Goal: Navigation & Orientation: Find specific page/section

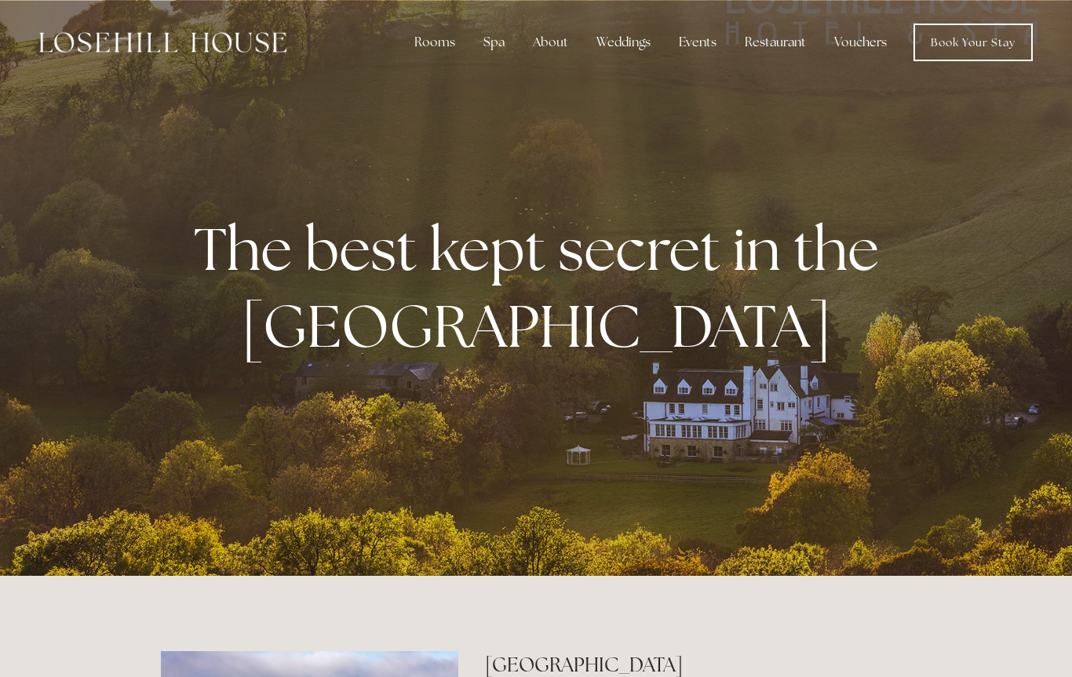
click at [494, 43] on div "Spa" at bounding box center [494, 42] width 46 height 31
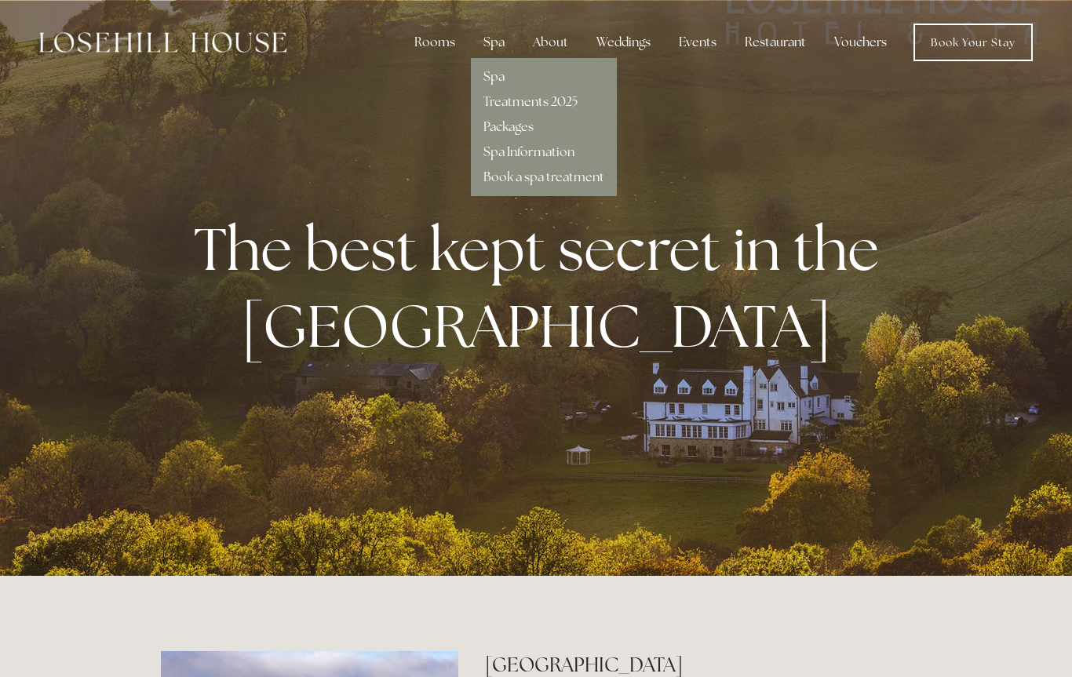
click at [505, 83] on link "Spa" at bounding box center [494, 76] width 21 height 16
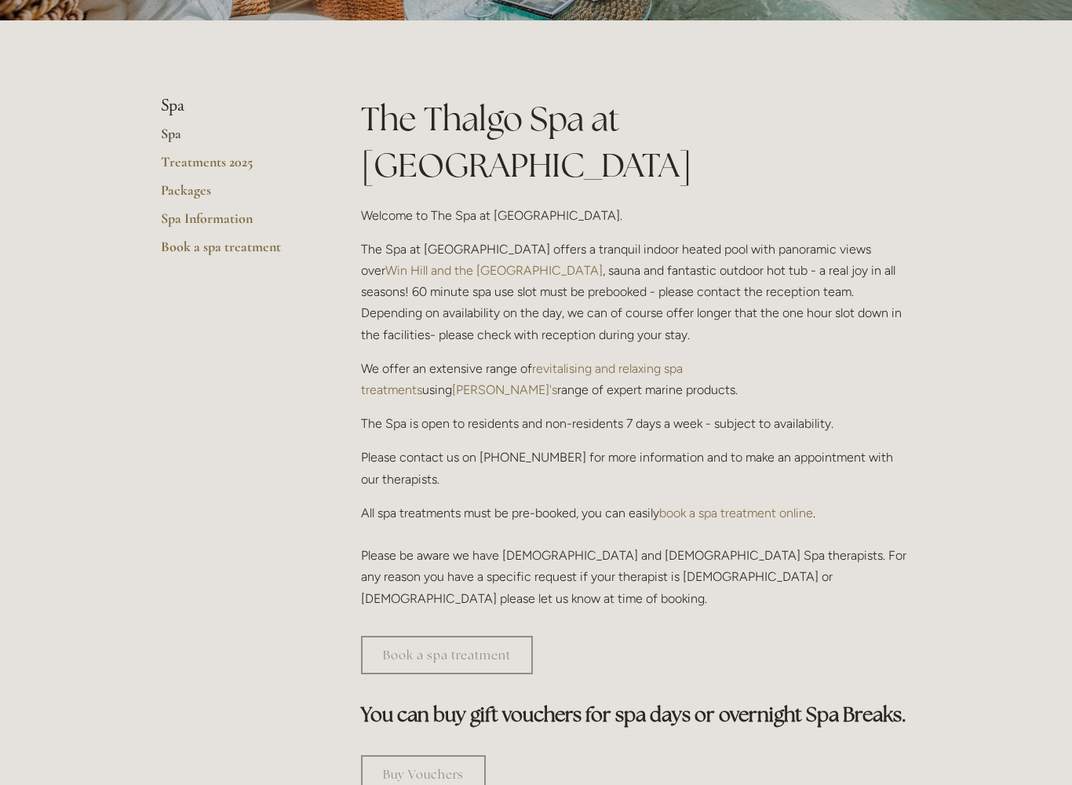
scroll to position [312, 0]
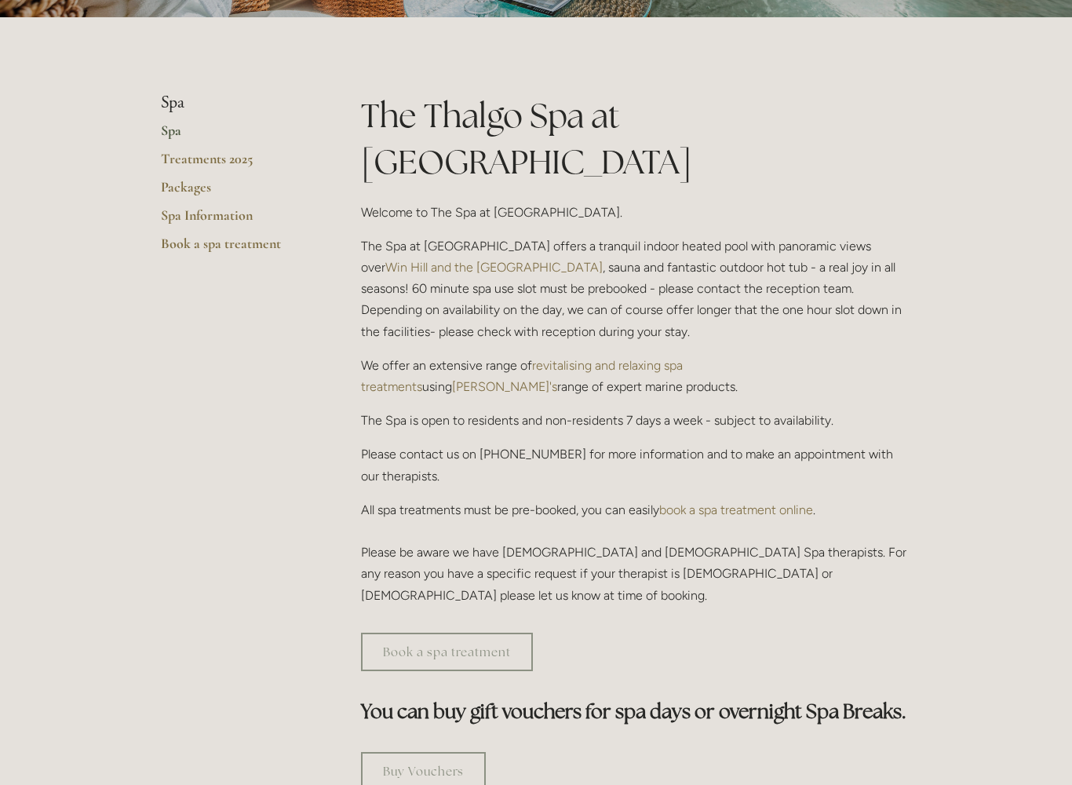
click at [448, 633] on link "Book a spa treatment" at bounding box center [447, 652] width 172 height 38
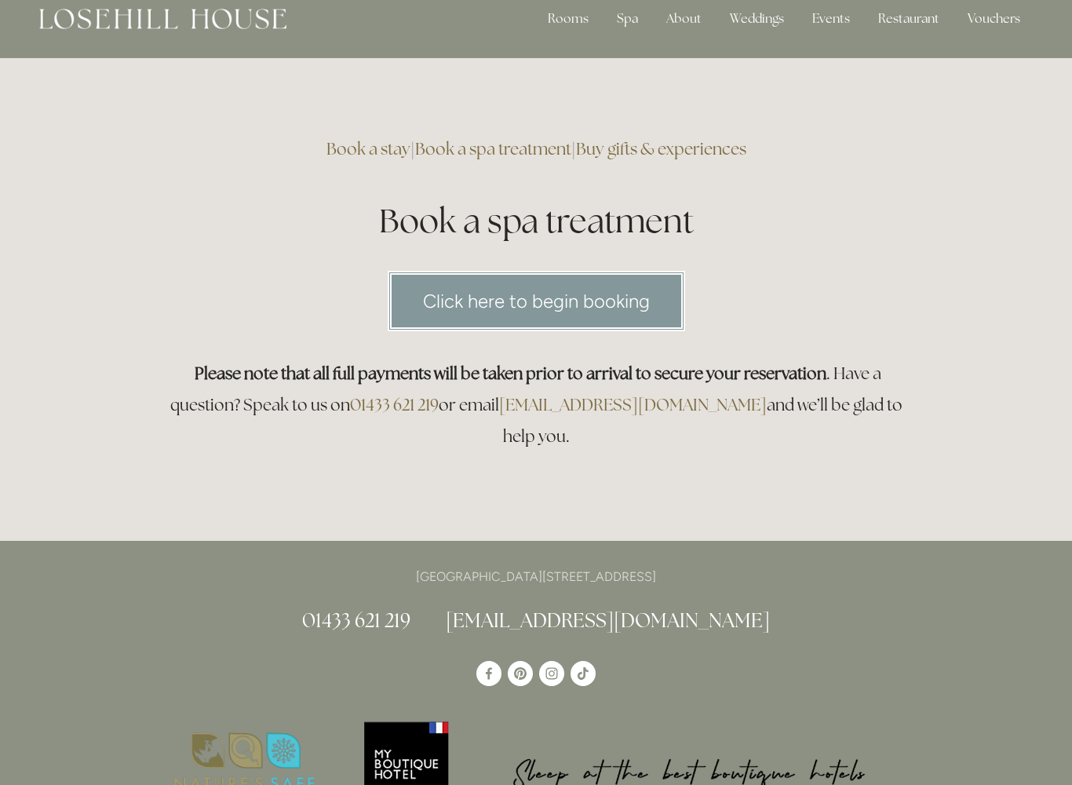
click at [559, 298] on link "Click here to begin booking" at bounding box center [536, 302] width 297 height 60
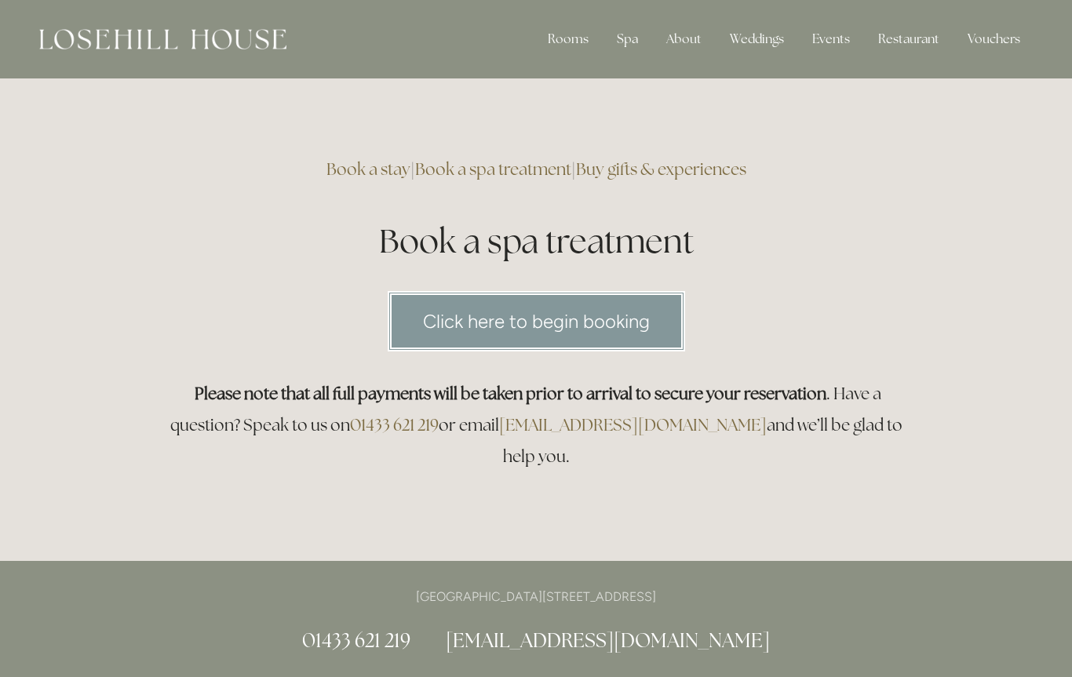
click at [638, 44] on div "Spa" at bounding box center [627, 39] width 46 height 31
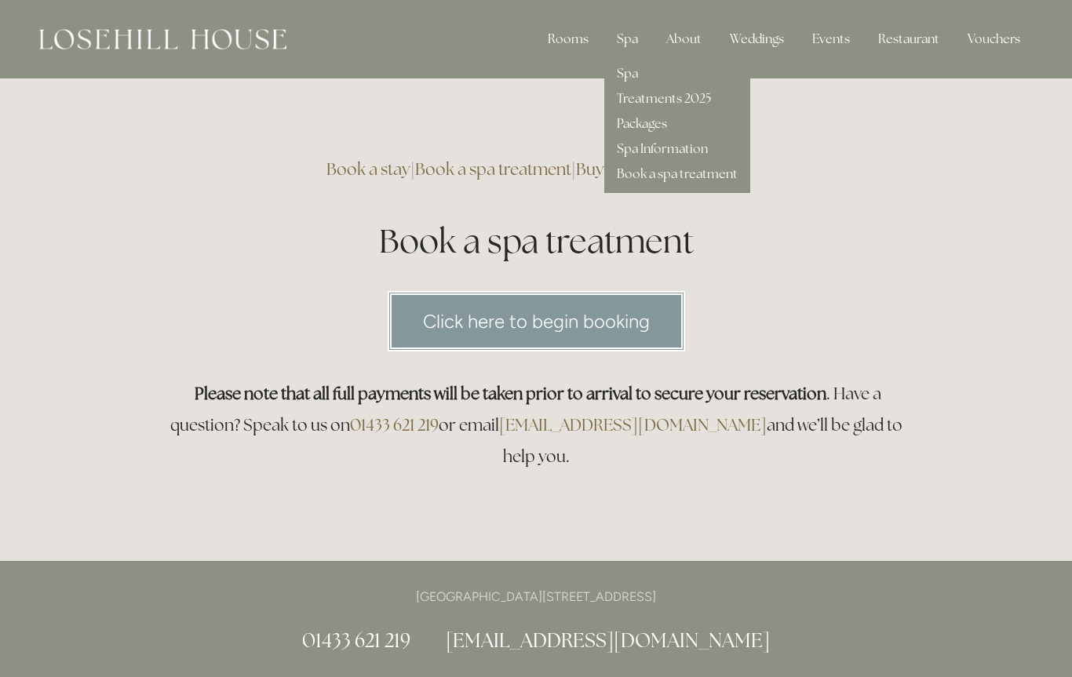
click at [688, 148] on link "Spa Information" at bounding box center [662, 148] width 91 height 16
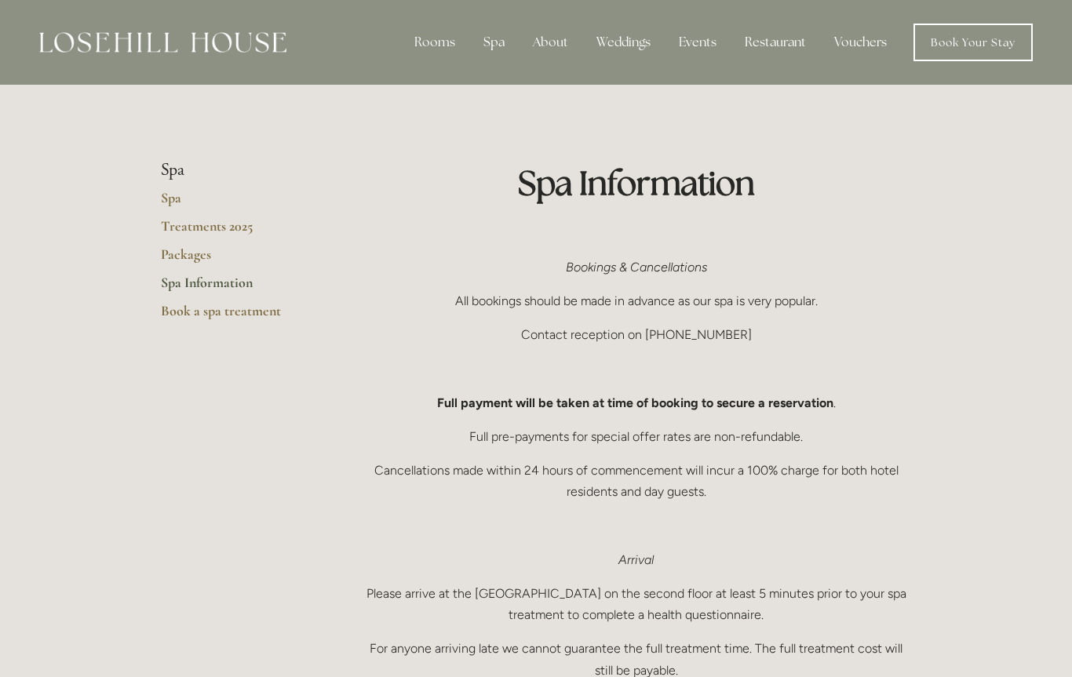
click at [197, 246] on link "Packages" at bounding box center [236, 260] width 150 height 28
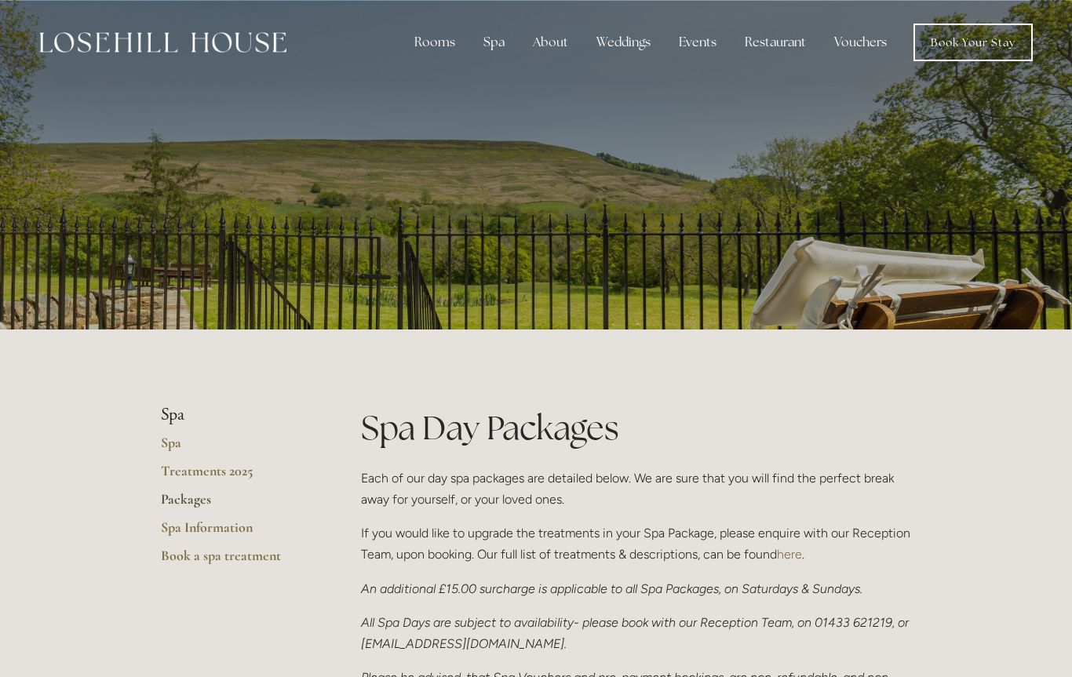
click at [432, 46] on div "Rooms" at bounding box center [435, 42] width 66 height 31
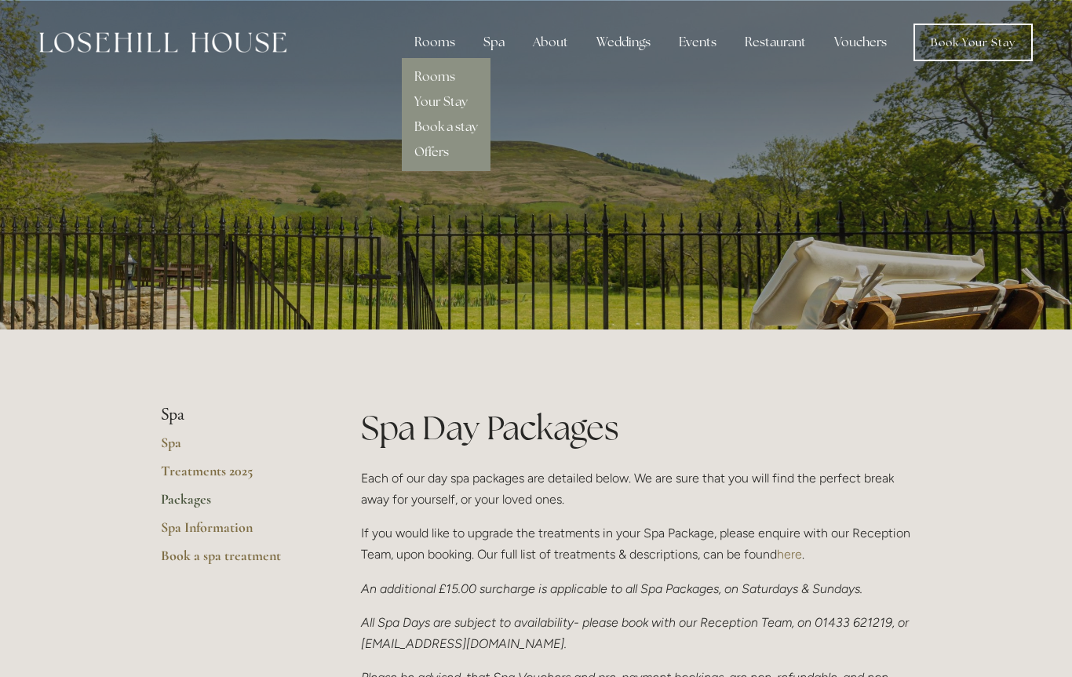
click at [439, 82] on link "Rooms" at bounding box center [434, 76] width 41 height 16
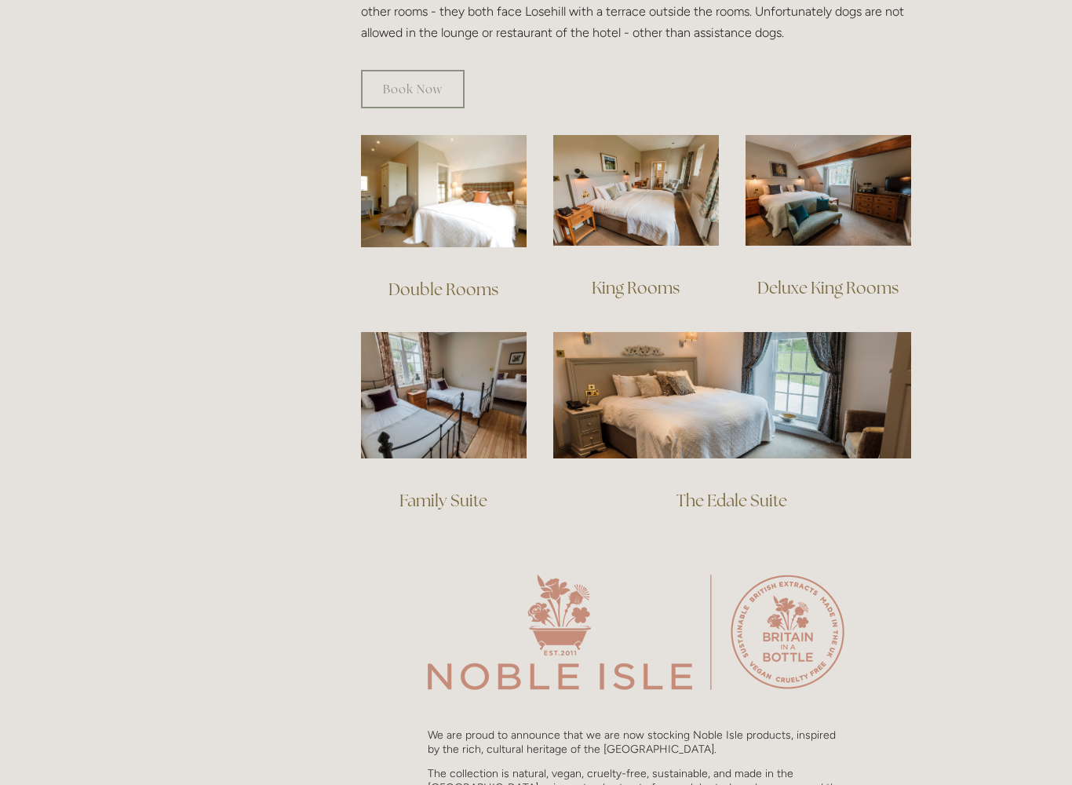
scroll to position [1020, 0]
click at [480, 379] on img at bounding box center [444, 394] width 166 height 126
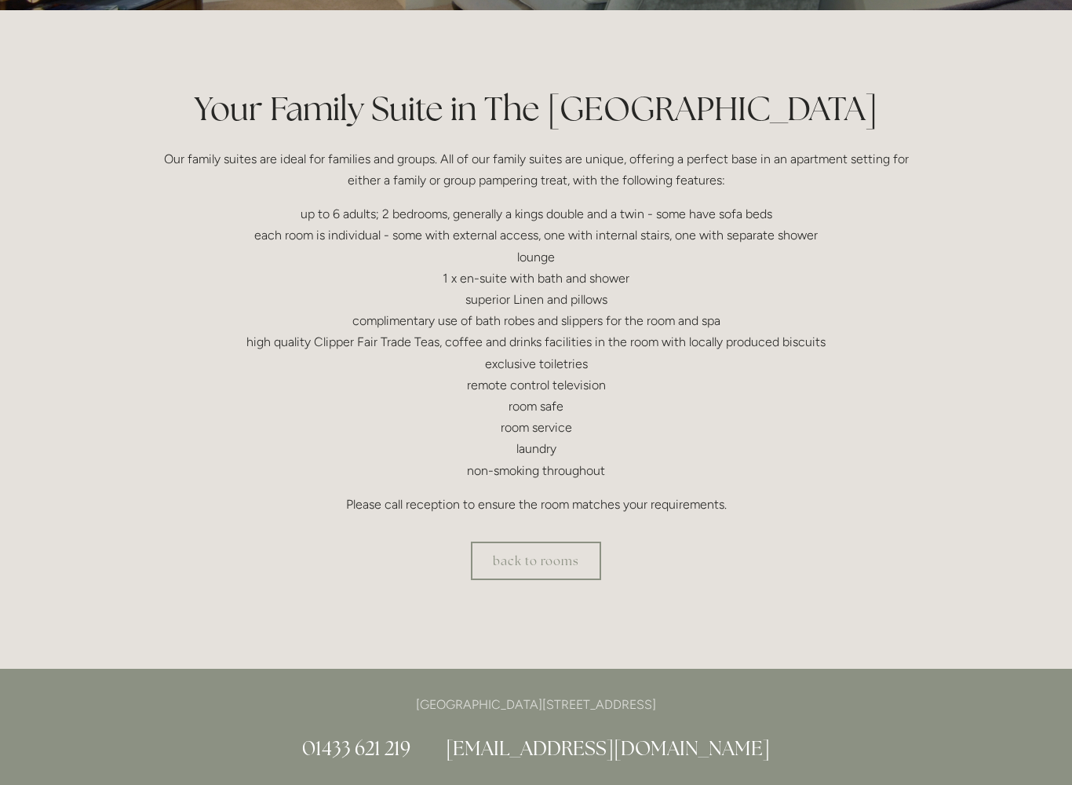
scroll to position [480, 0]
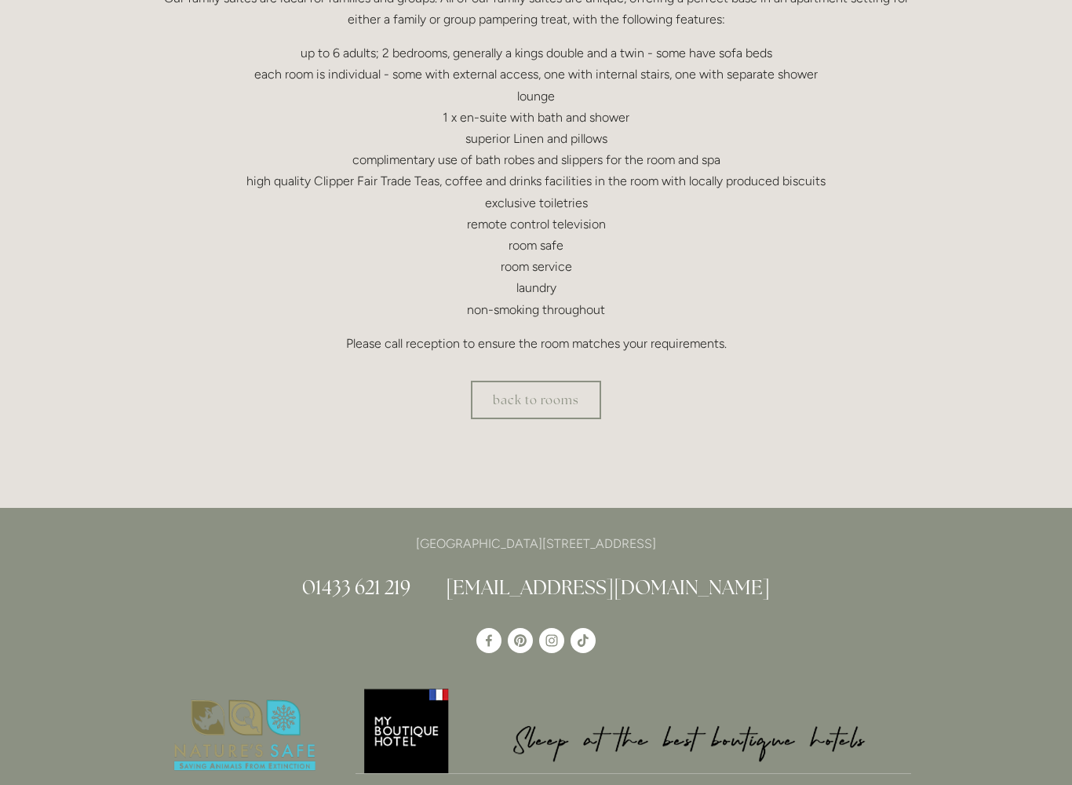
click at [550, 403] on link "back to rooms" at bounding box center [536, 400] width 130 height 38
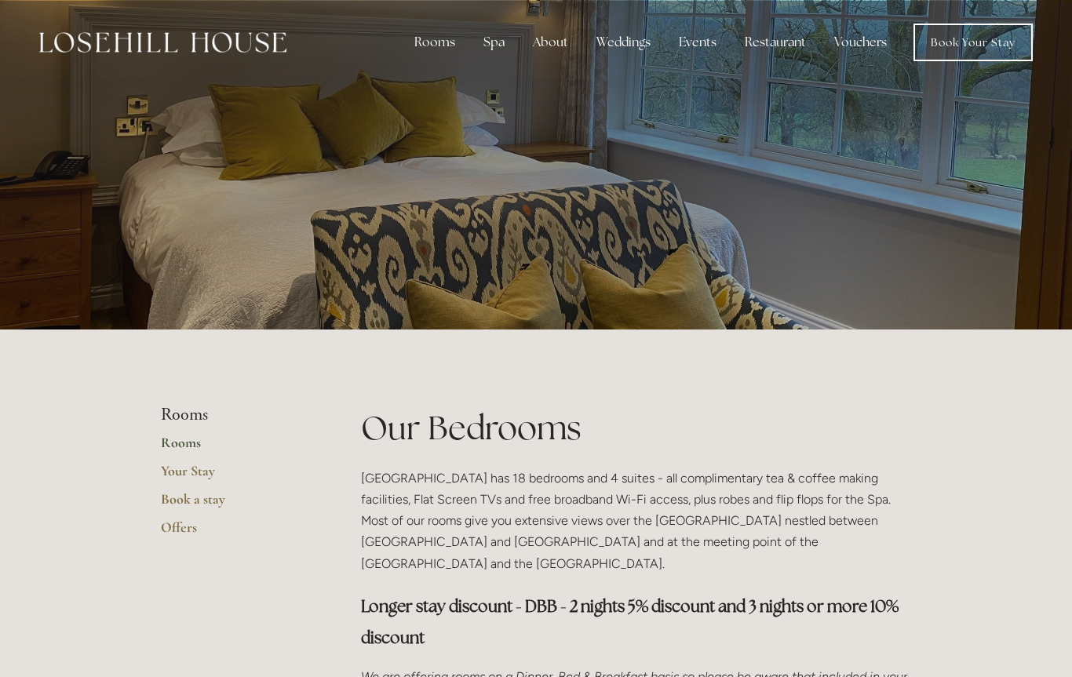
click at [771, 53] on div "Restaurant" at bounding box center [775, 42] width 86 height 31
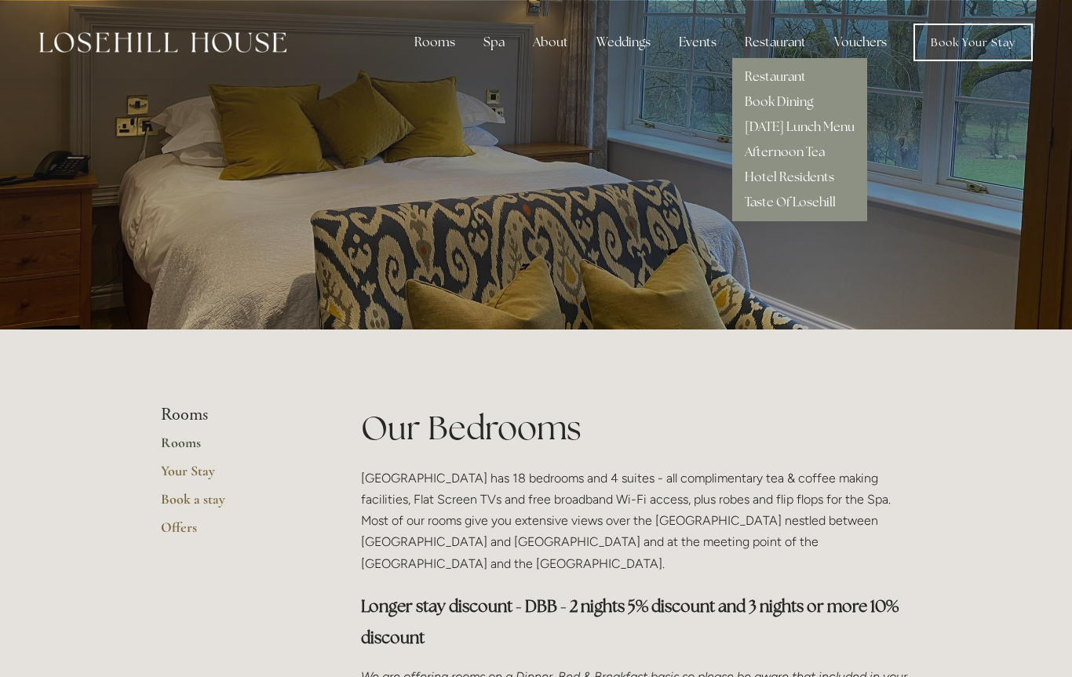
click at [720, 329] on div at bounding box center [536, 165] width 750 height 330
